Goal: Task Accomplishment & Management: Manage account settings

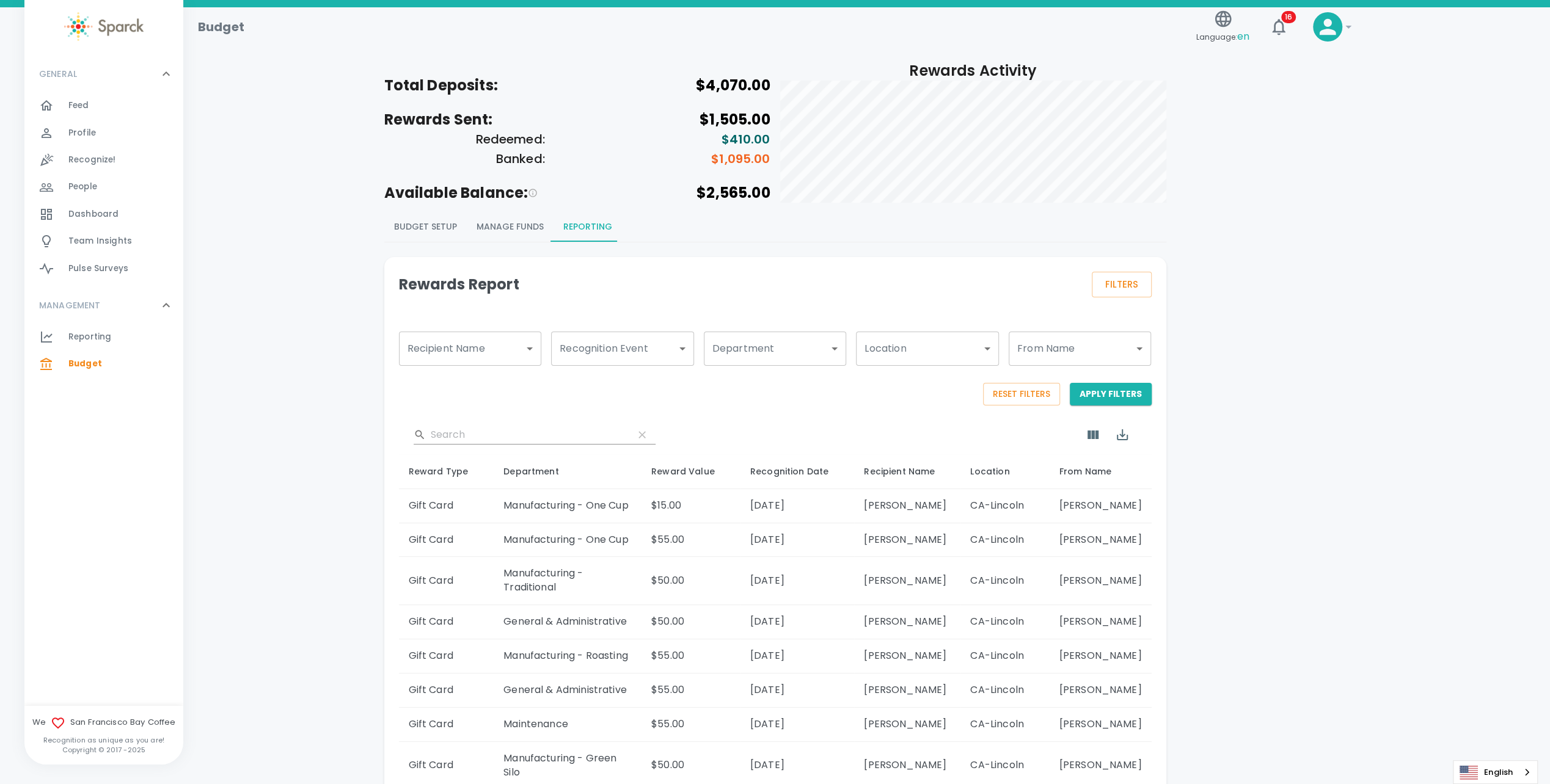
click at [733, 80] on h5 "$4,070.00" at bounding box center [673, 86] width 193 height 19
click at [492, 226] on button "Manage Funds" at bounding box center [510, 226] width 86 height 29
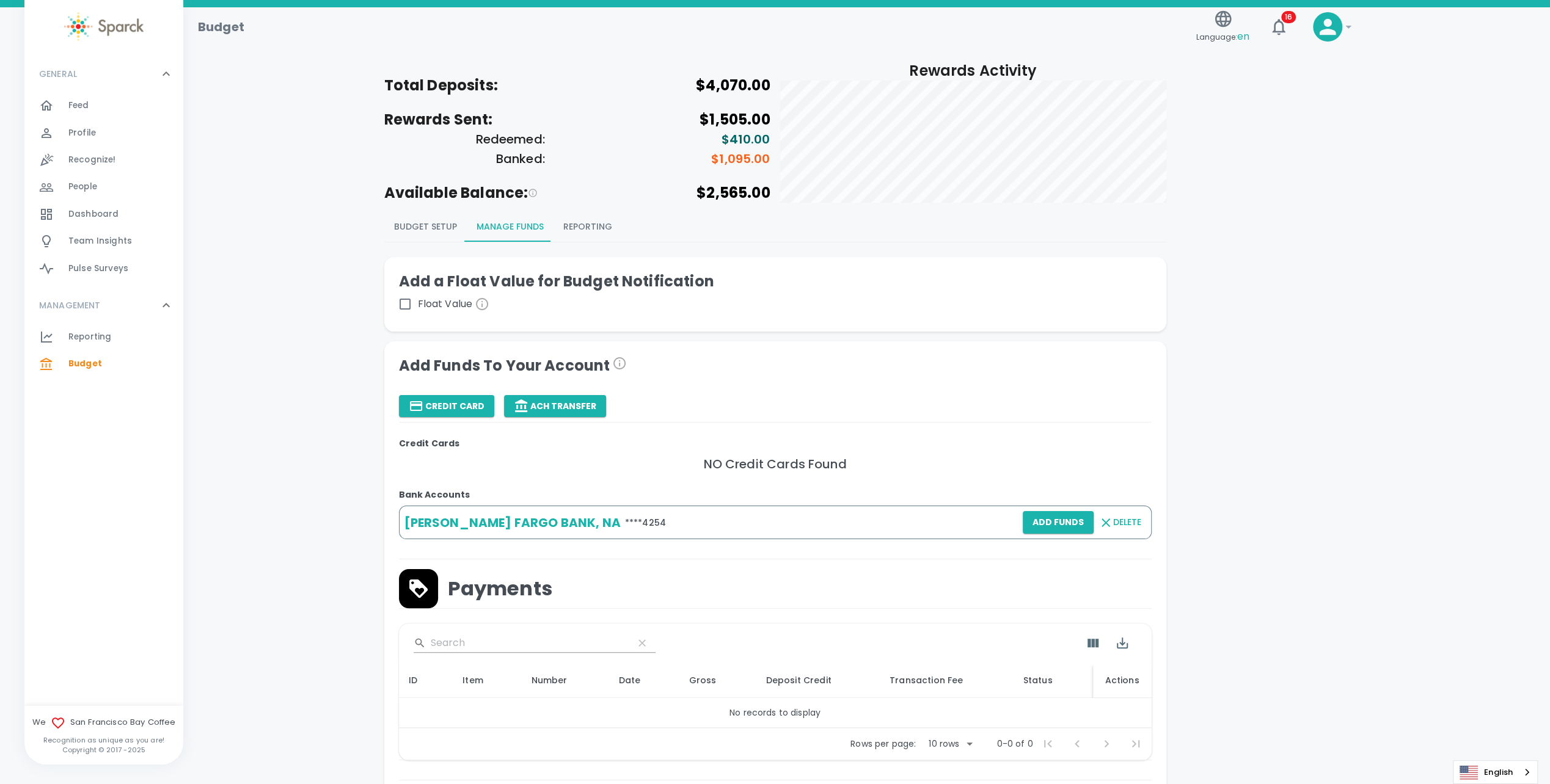
click at [413, 302] on input "Float Value" at bounding box center [405, 304] width 25 height 25
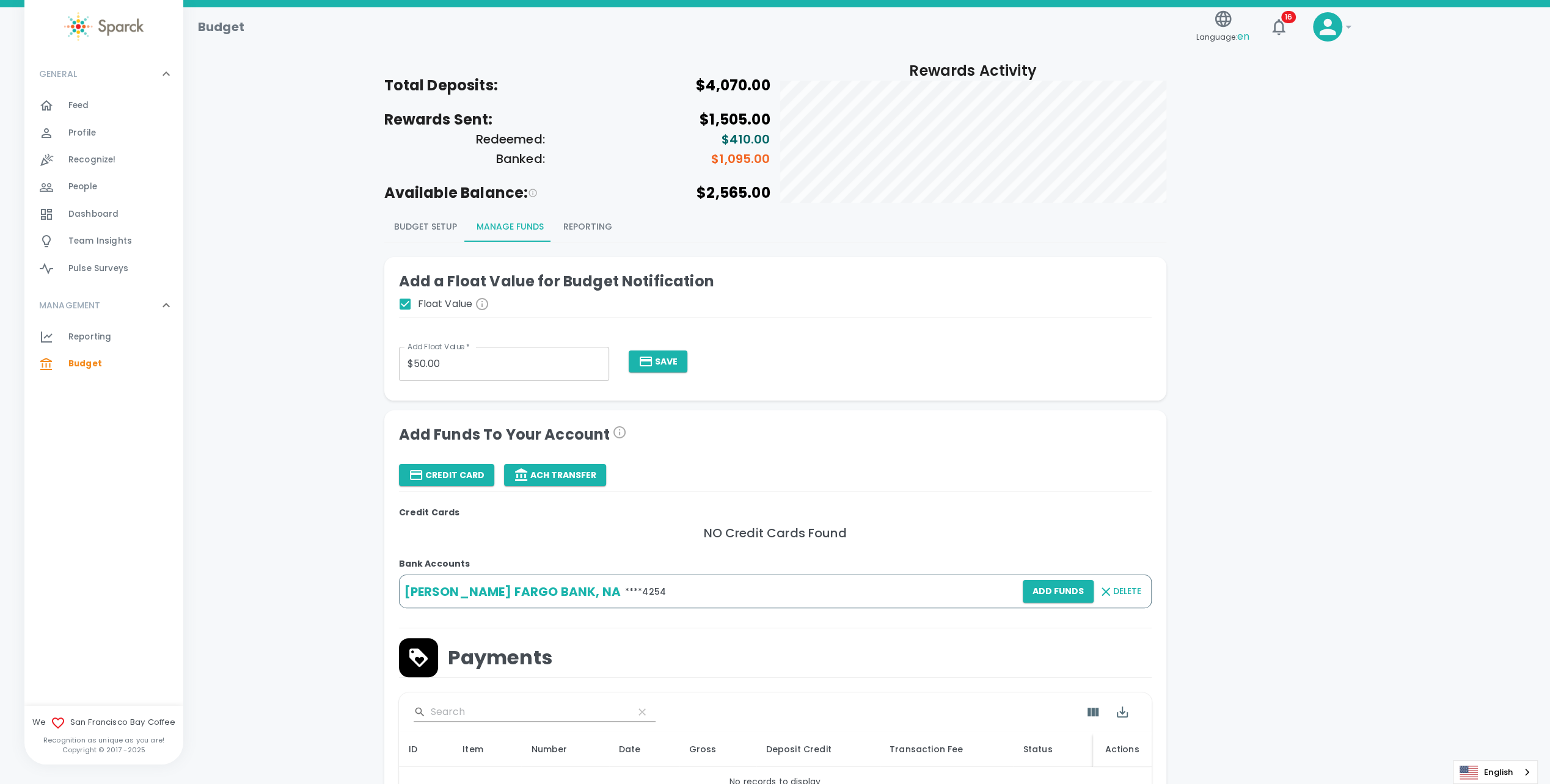
click at [483, 307] on icon "Get daily alerts when your remaining reward balance is less than the dollar amo…" at bounding box center [482, 304] width 12 height 12
click at [418, 307] on input "Float Value" at bounding box center [405, 304] width 25 height 25
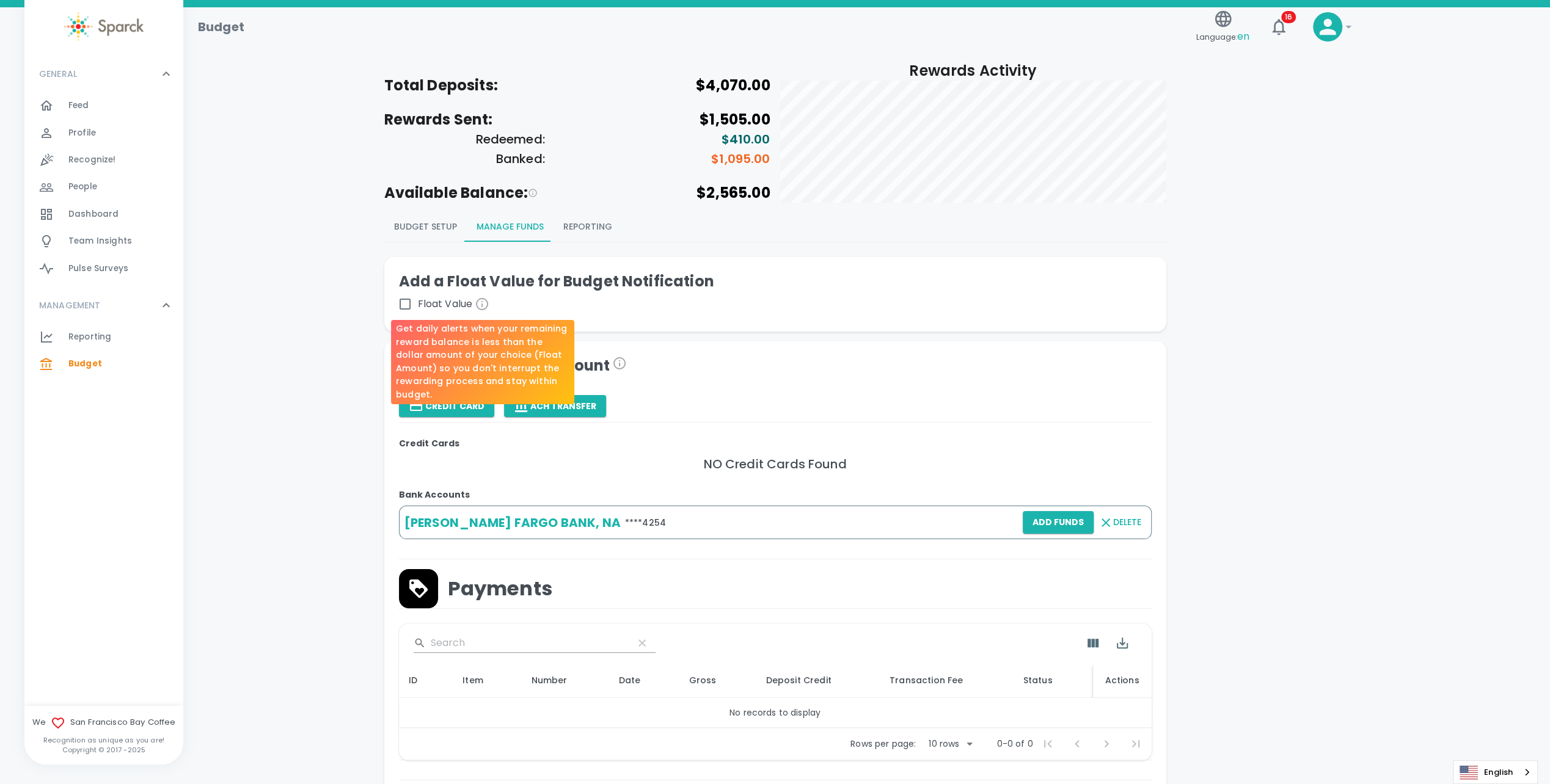
click at [486, 307] on icon "Get daily alerts when your remaining reward balance is less than the dollar amo…" at bounding box center [482, 305] width 15 height 15
click at [418, 307] on input "Float Value" at bounding box center [405, 304] width 25 height 25
checkbox input "true"
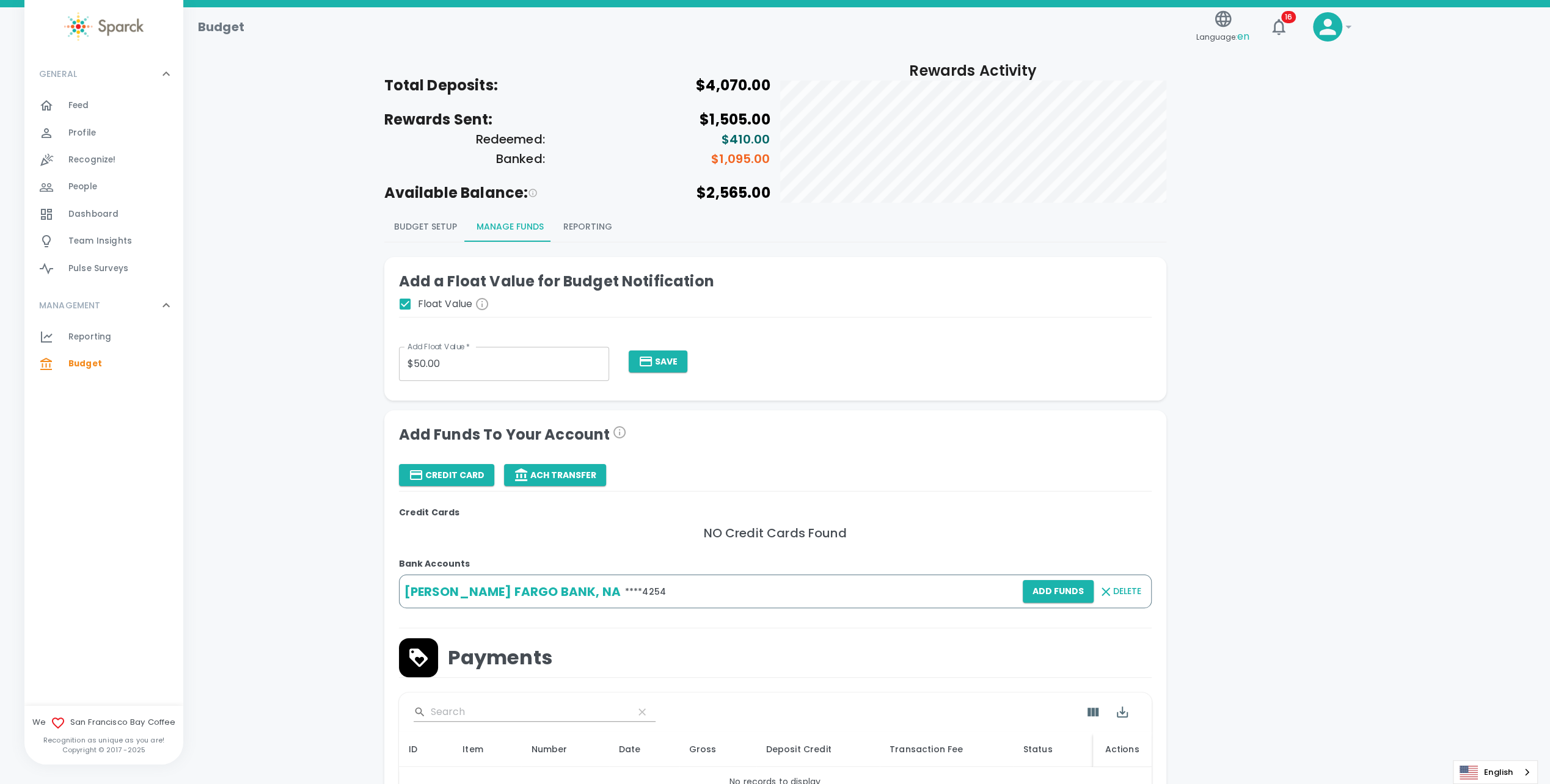
click at [801, 255] on div "Add a Float Value for Budget Notification Float Value Add Float Value   * $50.0…" at bounding box center [770, 324] width 792 height 153
click at [425, 227] on button "Budget Setup" at bounding box center [425, 226] width 83 height 29
